Goal: Task Accomplishment & Management: Manage account settings

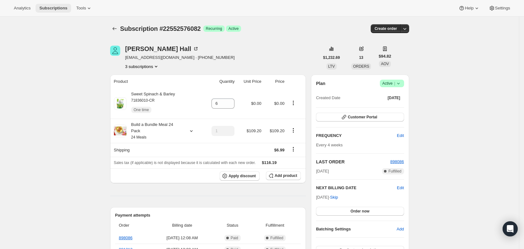
scroll to position [158, 0]
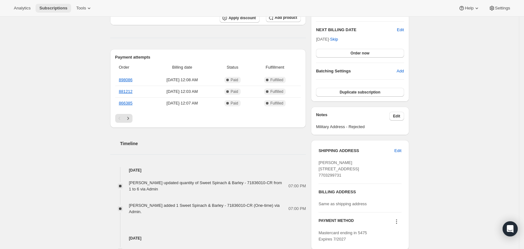
click at [56, 7] on span "Subscriptions" at bounding box center [53, 8] width 28 height 5
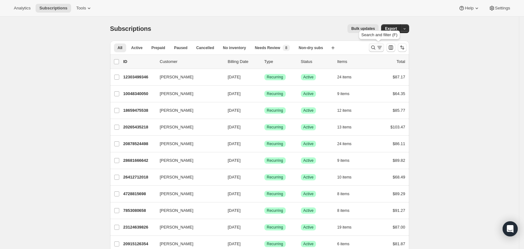
click at [379, 47] on icon "Search and filter results" at bounding box center [379, 47] width 6 height 6
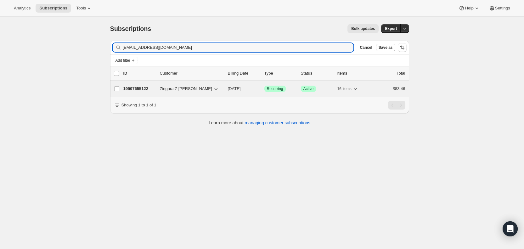
type input "[EMAIL_ADDRESS][DOMAIN_NAME]"
click at [240, 88] on span "[DATE]" at bounding box center [234, 88] width 13 height 5
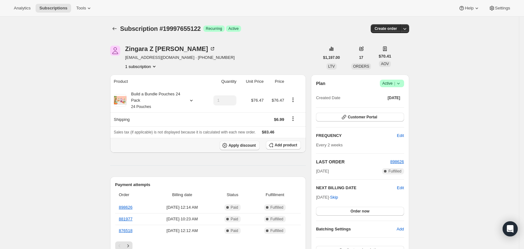
click at [250, 146] on span "Apply discount" at bounding box center [242, 145] width 27 height 5
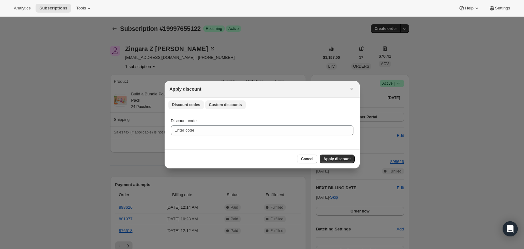
click at [235, 108] on button "Custom discounts" at bounding box center [225, 104] width 41 height 9
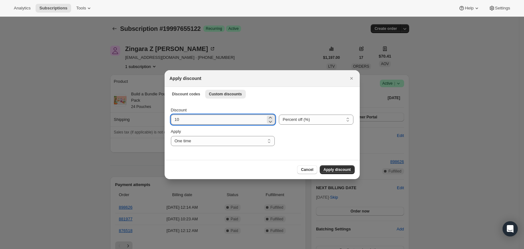
drag, startPoint x: 187, startPoint y: 121, endPoint x: 172, endPoint y: 122, distance: 15.2
click at [172, 122] on input "10" at bounding box center [218, 120] width 95 height 10
type input "25"
click at [204, 142] on select "One time Specify instances... Indefinitely" at bounding box center [223, 141] width 104 height 10
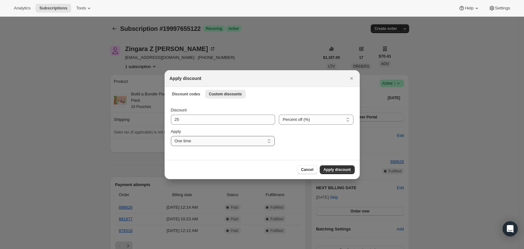
select select "specific"
click at [171, 136] on select "One time Specify instances... Indefinitely" at bounding box center [223, 141] width 104 height 10
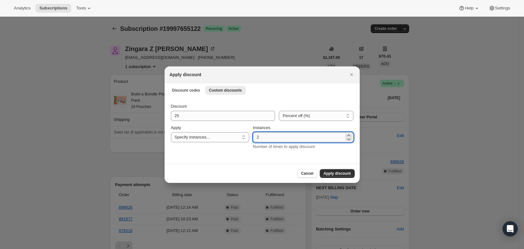
drag, startPoint x: 257, startPoint y: 135, endPoint x: 263, endPoint y: 135, distance: 5.4
click at [263, 135] on input "2" at bounding box center [298, 137] width 91 height 10
type input "4"
click at [342, 173] on span "Apply discount" at bounding box center [337, 173] width 27 height 5
